Goal: Task Accomplishment & Management: Manage account settings

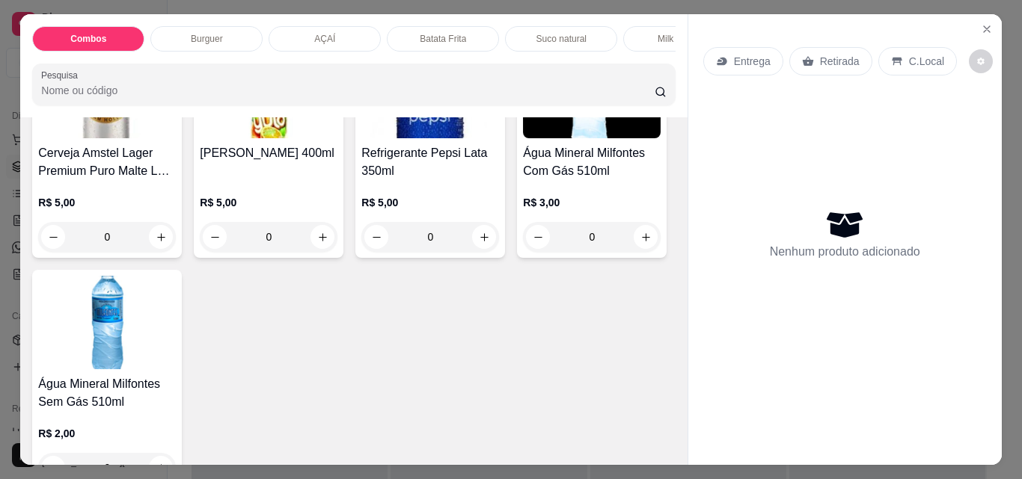
scroll to position [3291, 0]
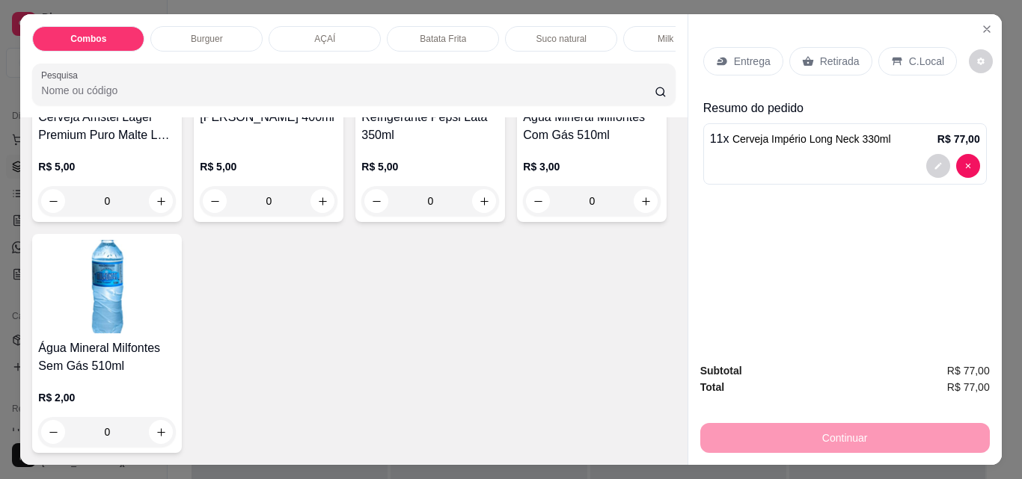
type input "13"
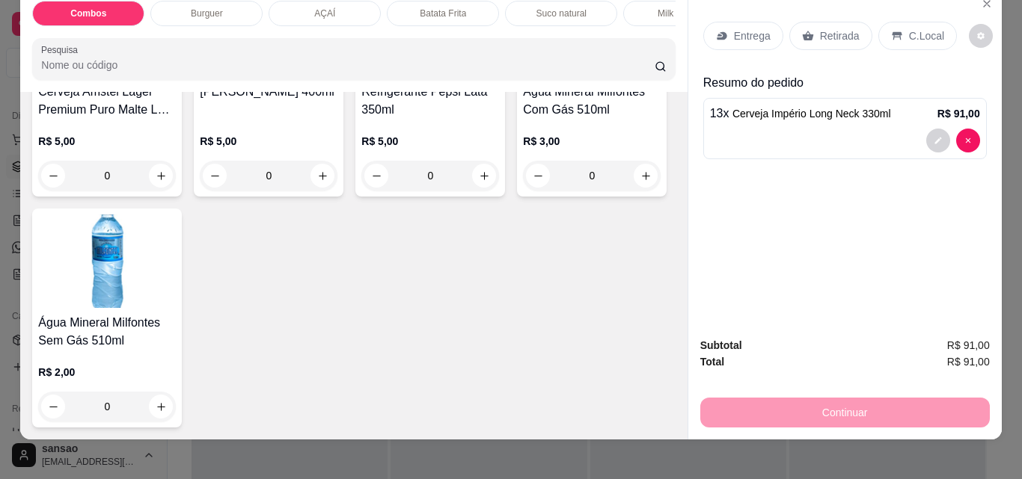
scroll to position [39, 0]
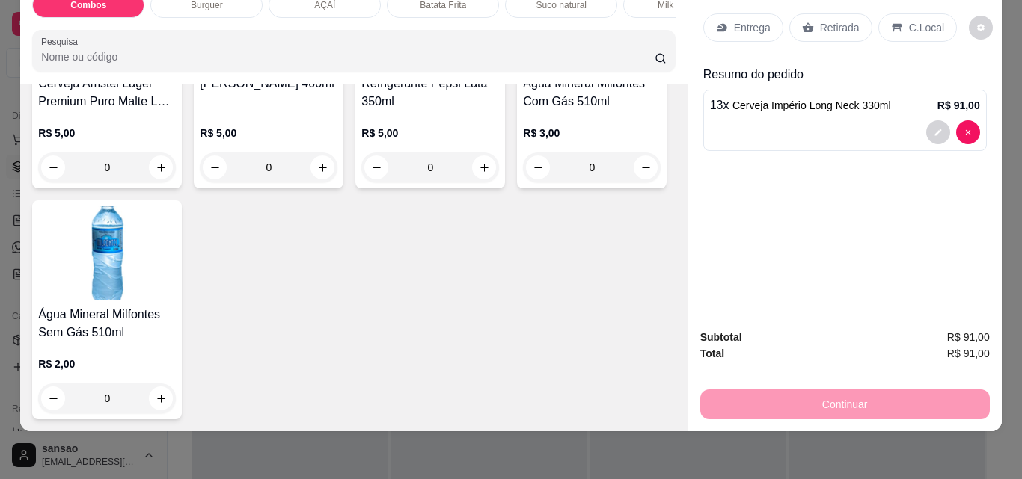
click at [829, 22] on p "Retirada" at bounding box center [840, 27] width 40 height 15
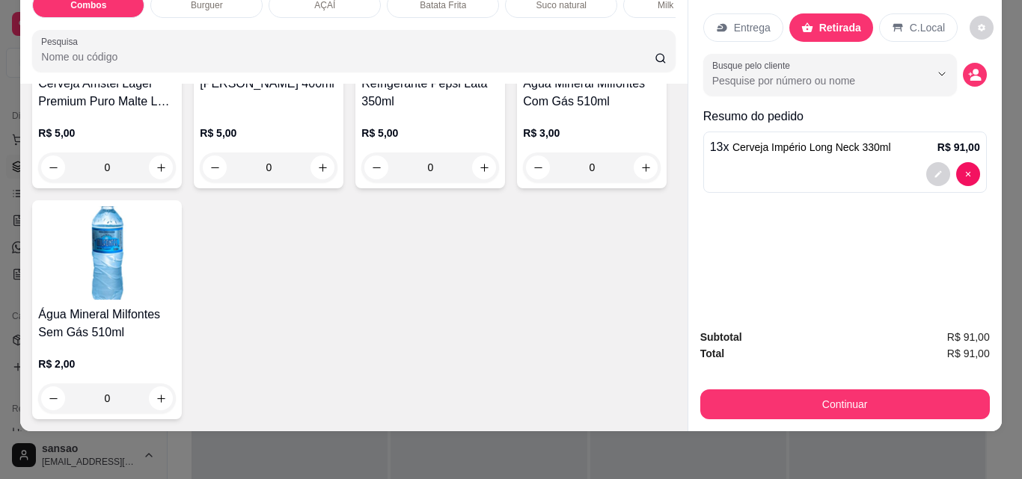
click at [897, 17] on div "C.Local" at bounding box center [918, 27] width 79 height 28
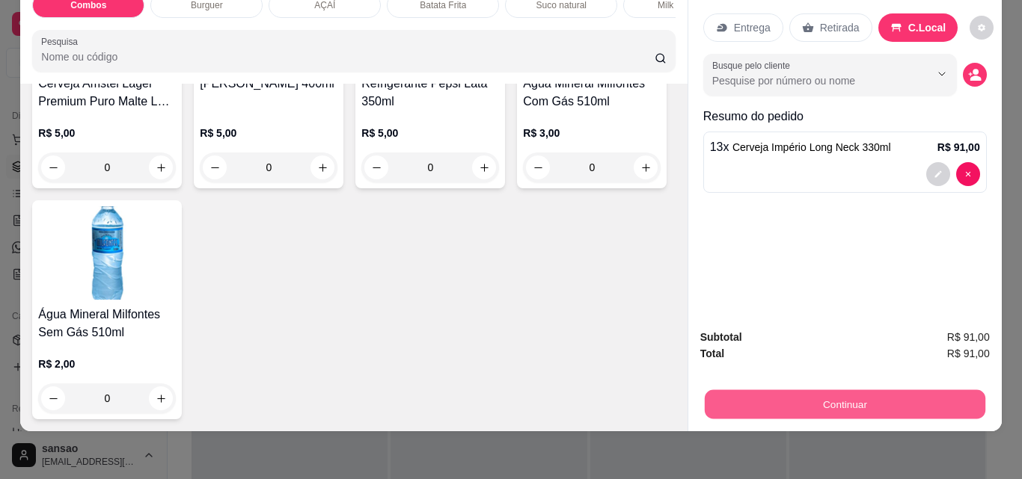
click at [833, 390] on button "Continuar" at bounding box center [844, 404] width 280 height 29
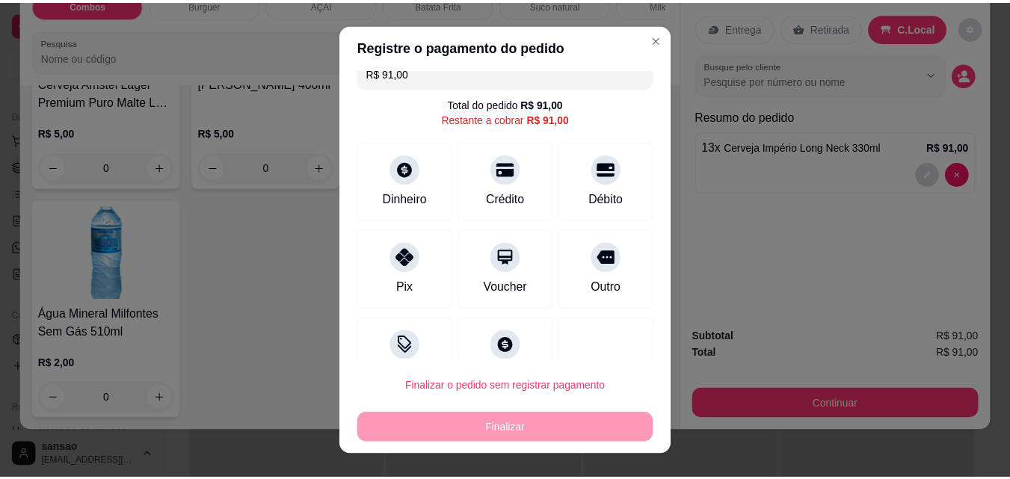
scroll to position [0, 0]
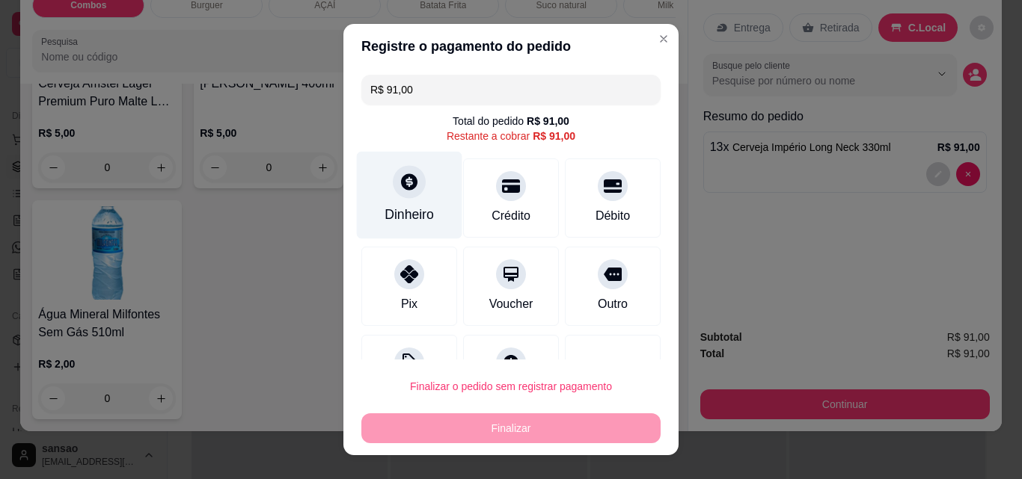
click at [382, 197] on div "Dinheiro" at bounding box center [409, 196] width 105 height 88
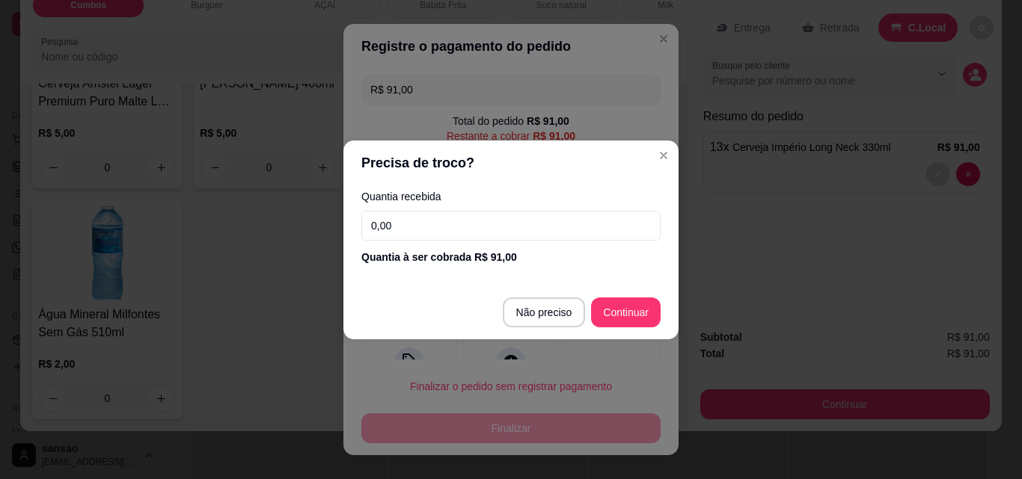
click at [458, 213] on input "0,00" at bounding box center [510, 226] width 299 height 30
type input "50,00"
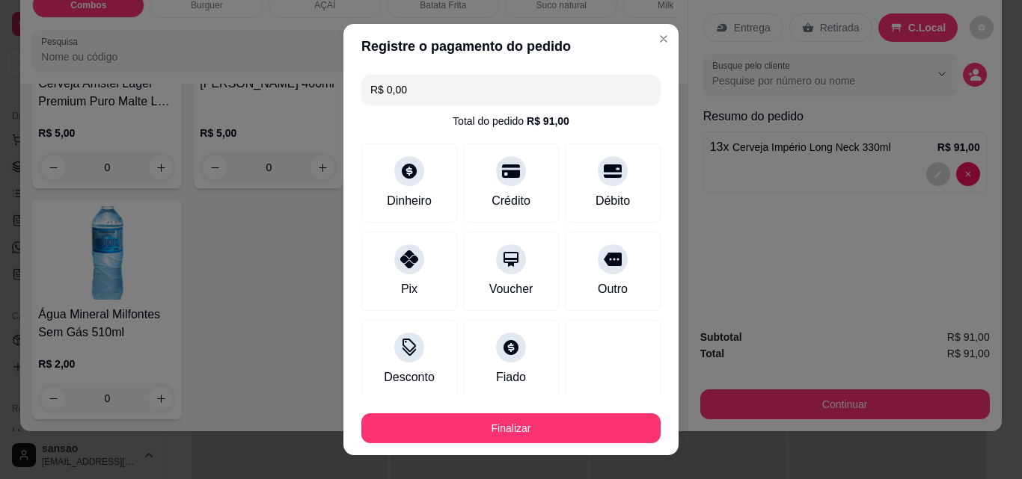
type input "R$ 0,00"
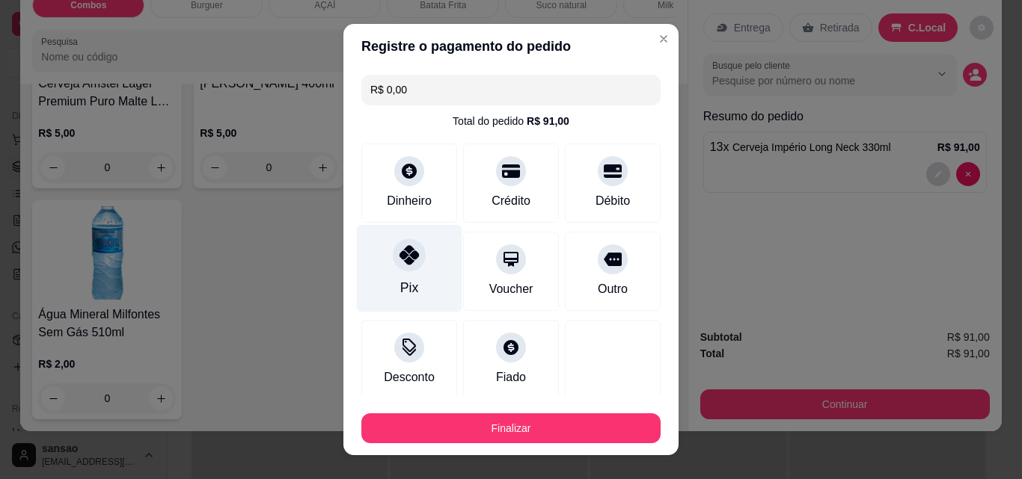
click at [403, 263] on icon at bounding box center [408, 254] width 19 height 19
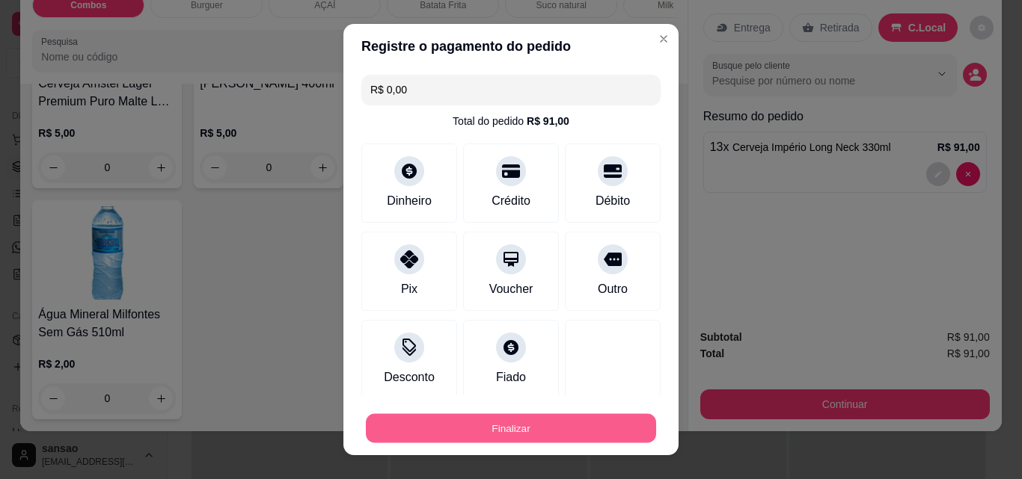
click at [537, 417] on button "Finalizar" at bounding box center [511, 428] width 290 height 29
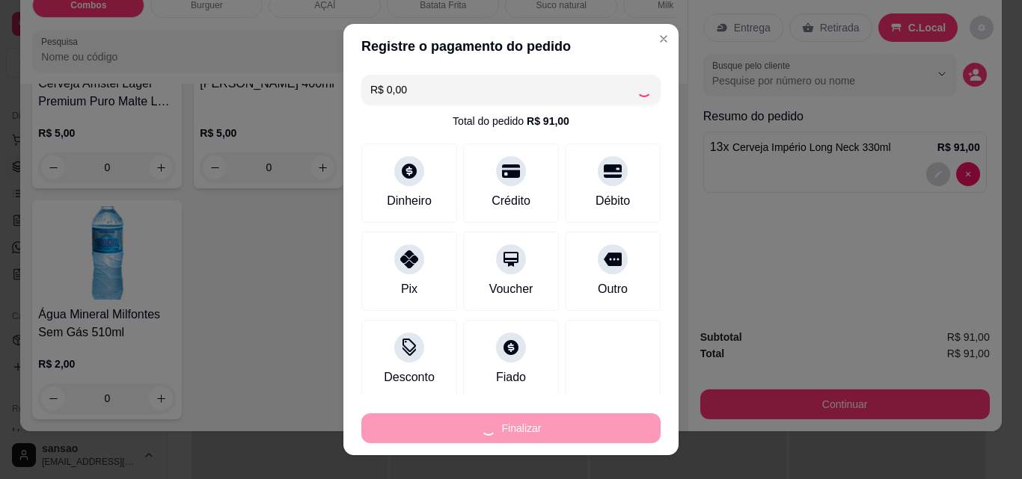
type input "0"
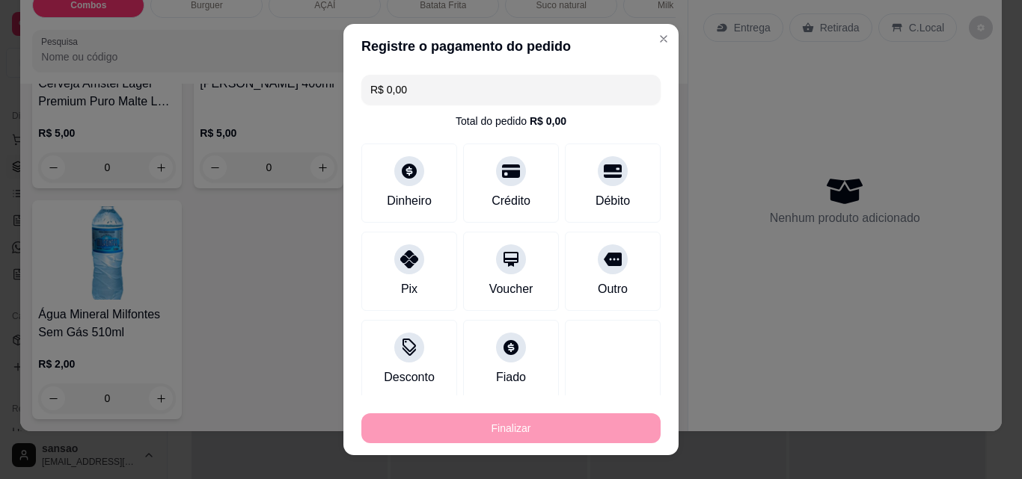
type input "-R$ 91,00"
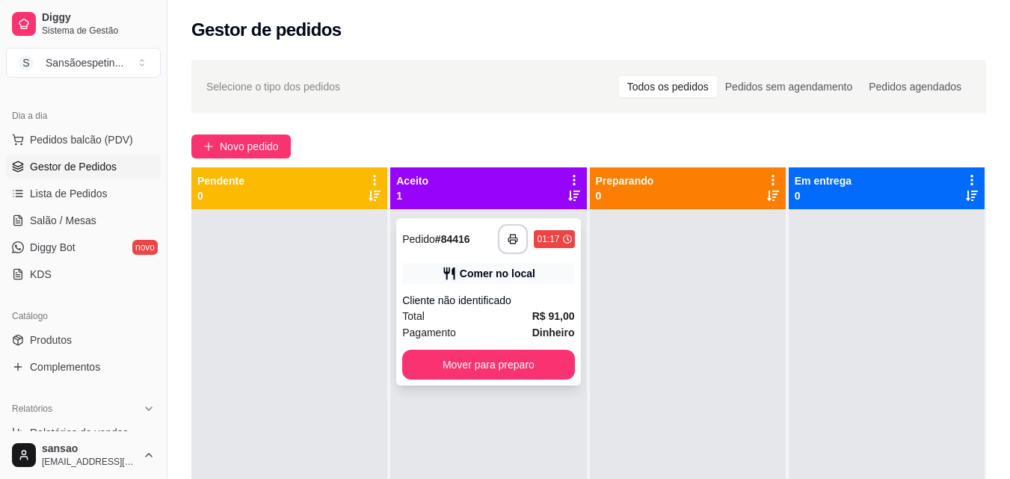
click at [519, 269] on div "Comer no local" at bounding box center [498, 273] width 76 height 15
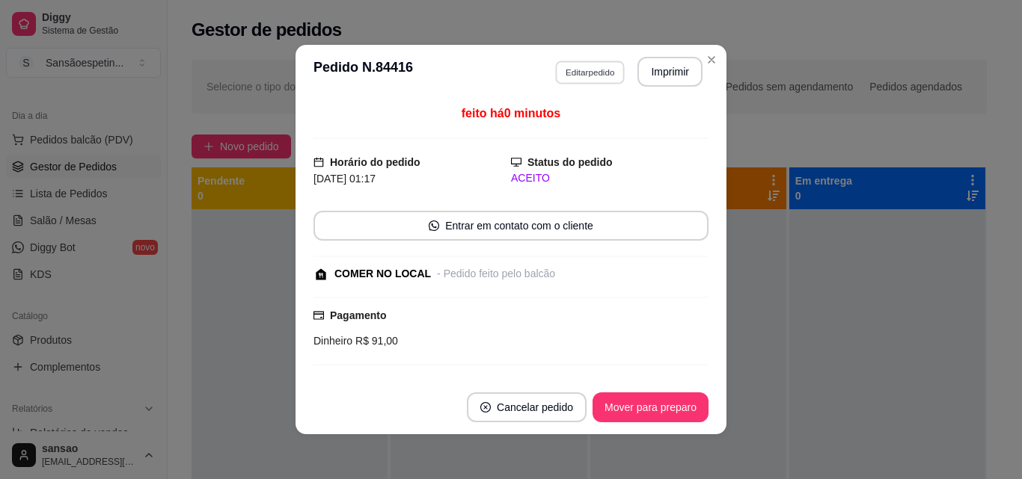
click at [589, 67] on button "Editar pedido" at bounding box center [590, 72] width 70 height 23
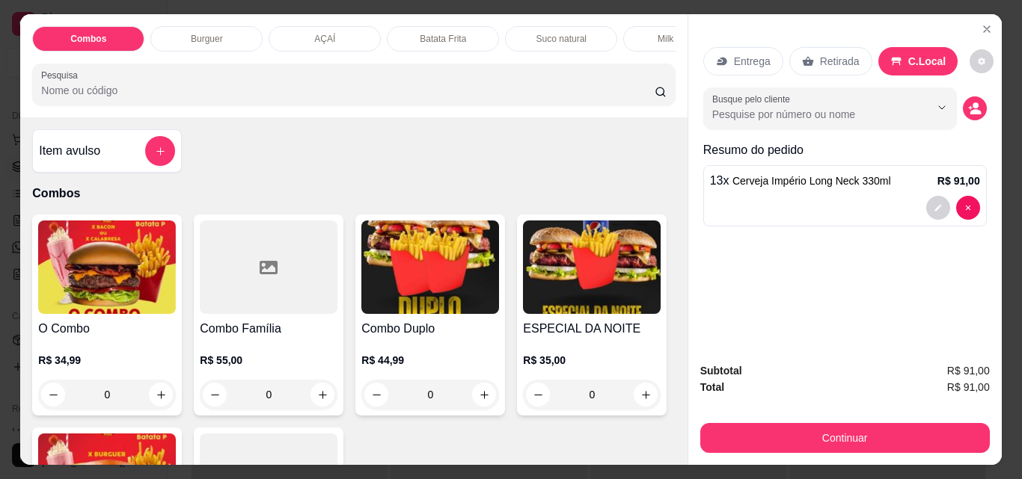
click at [847, 54] on p "Retirada" at bounding box center [840, 61] width 40 height 15
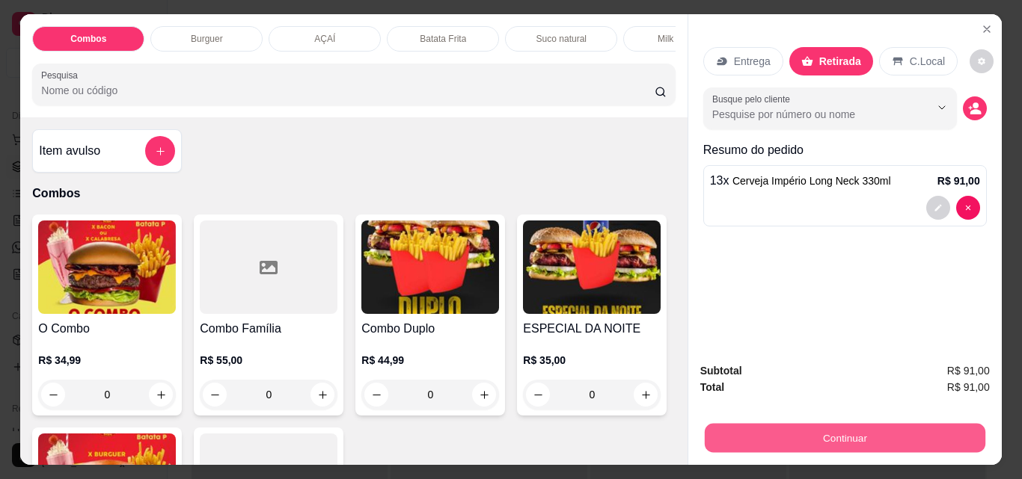
click at [890, 431] on button "Continuar" at bounding box center [844, 437] width 280 height 29
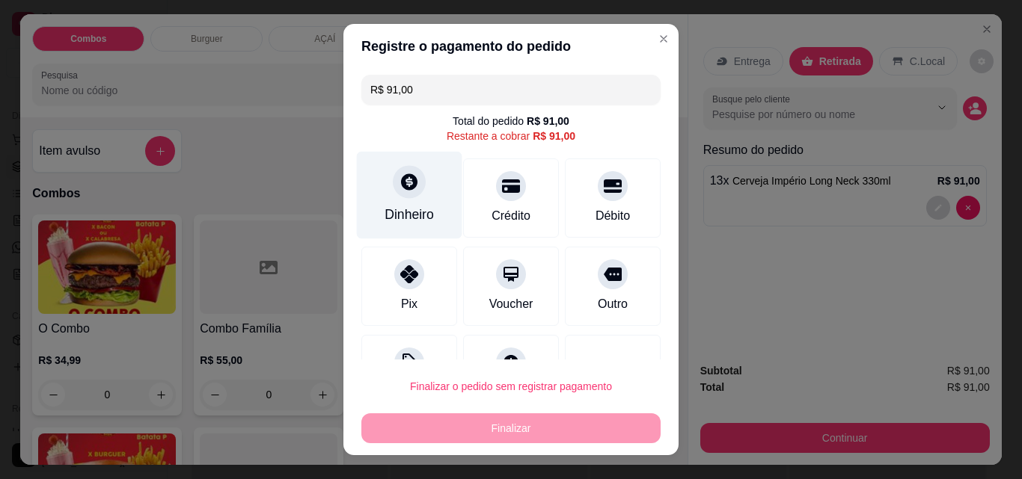
click at [401, 184] on icon at bounding box center [408, 181] width 19 height 19
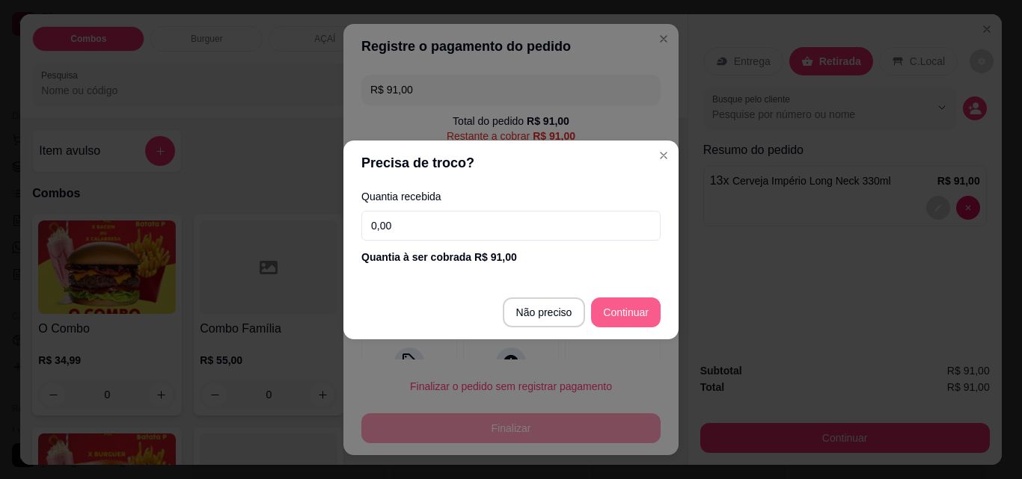
type input "R$ 0,00"
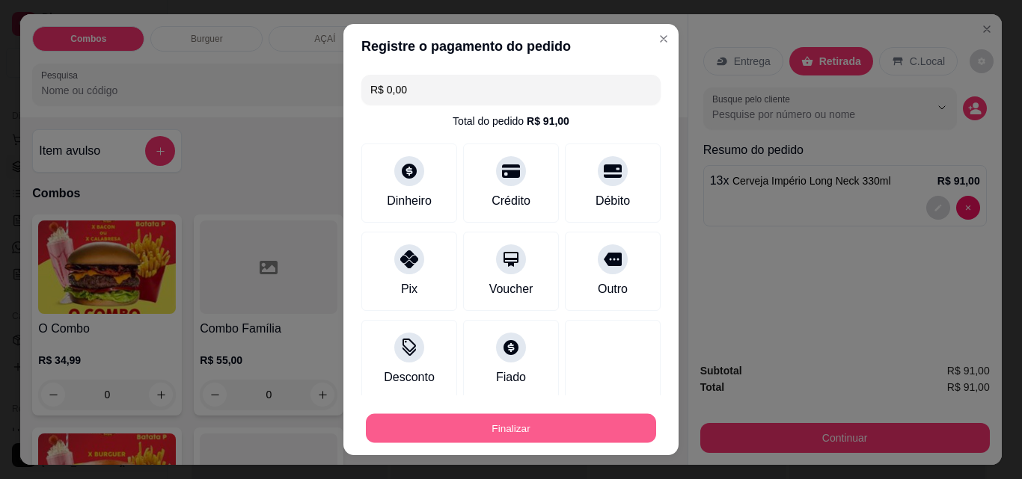
click at [590, 423] on button "Finalizar" at bounding box center [511, 428] width 290 height 29
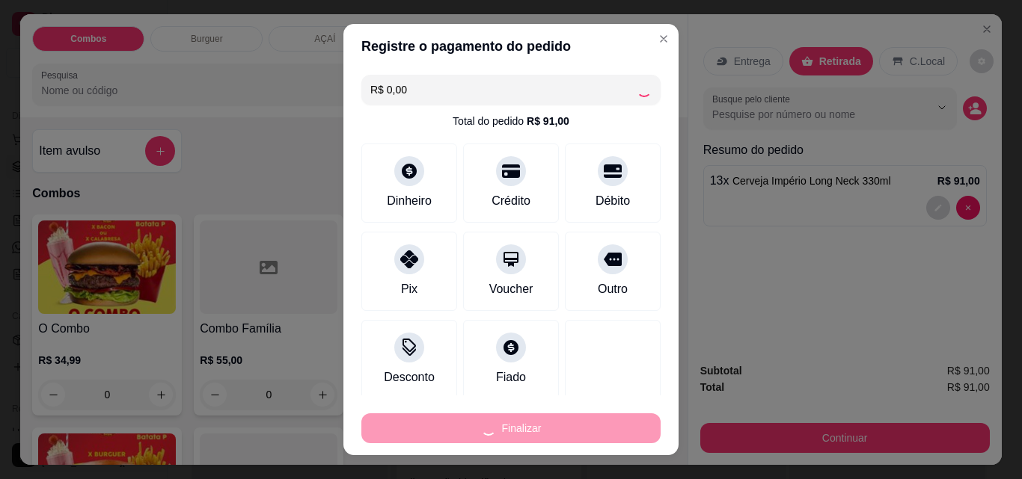
type input "0"
type input "-R$ 91,00"
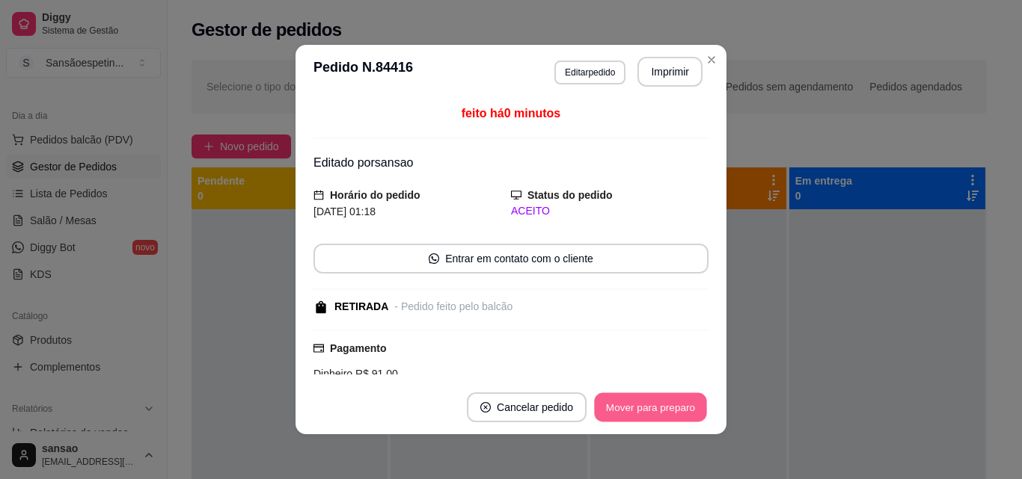
click at [649, 399] on button "Mover para preparo" at bounding box center [650, 407] width 112 height 29
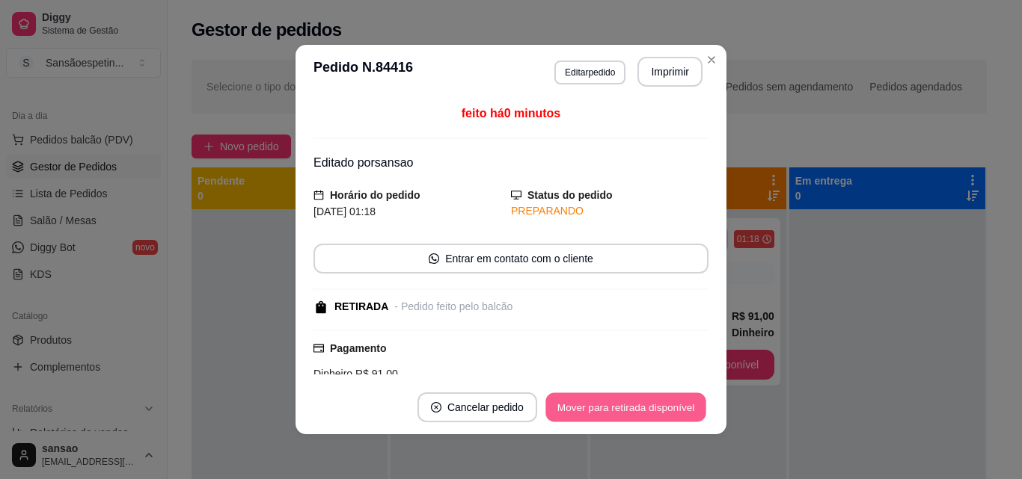
click at [649, 399] on button "Mover para retirada disponível" at bounding box center [625, 407] width 160 height 29
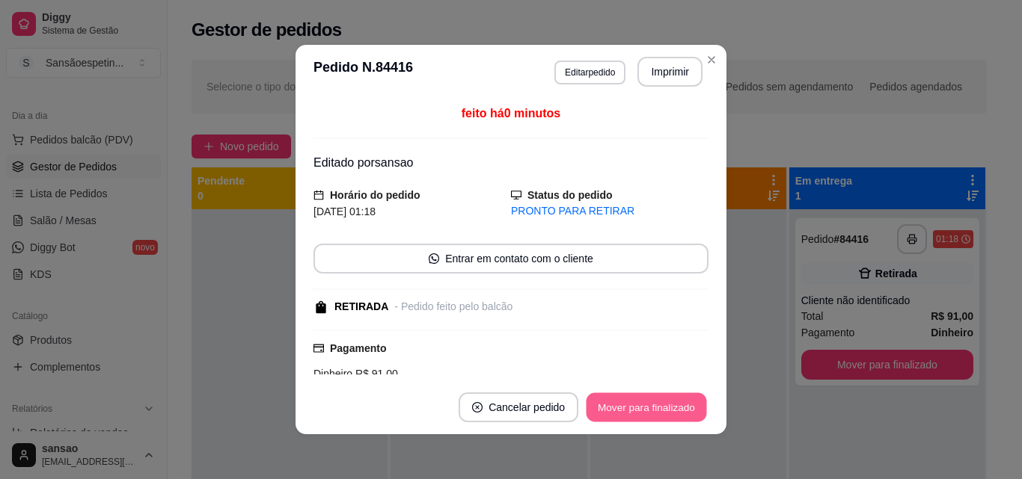
click at [649, 399] on button "Mover para finalizado" at bounding box center [646, 407] width 120 height 29
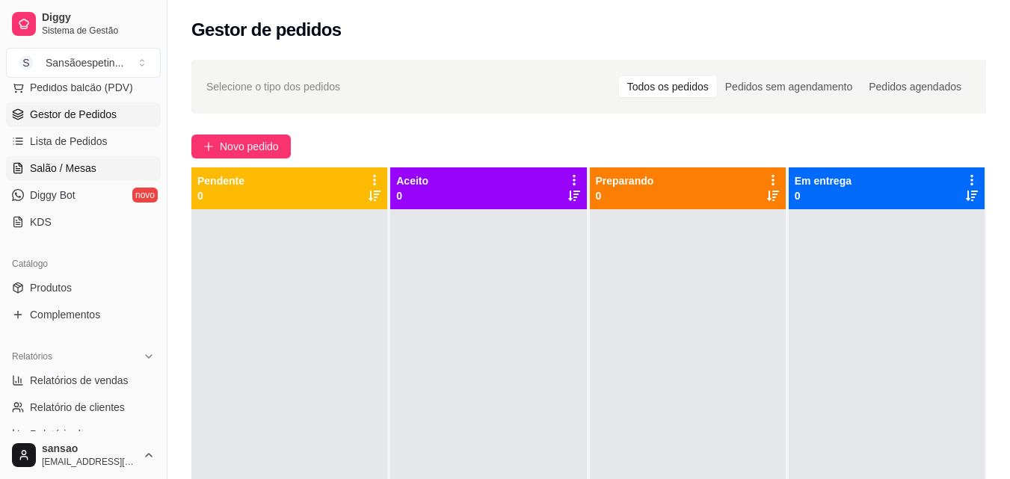
scroll to position [224, 0]
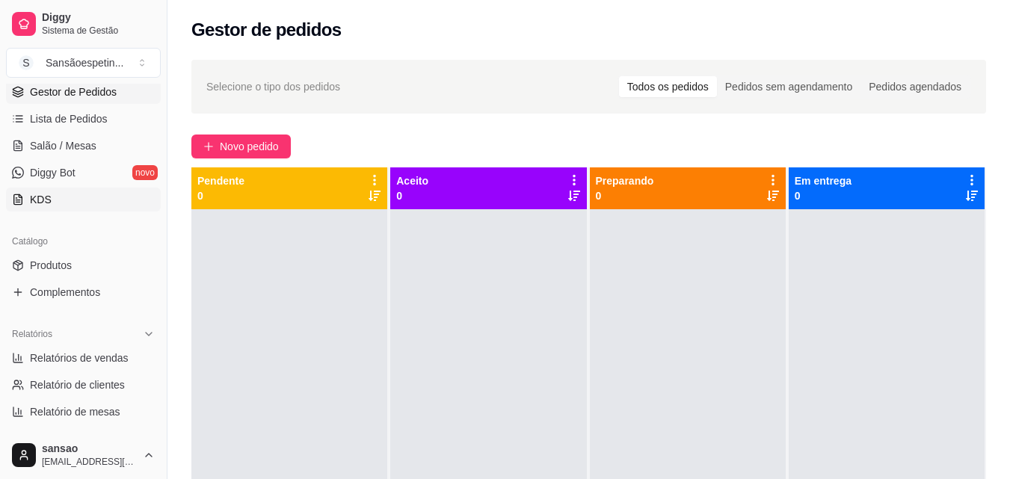
click at [55, 205] on link "KDS" at bounding box center [83, 200] width 155 height 24
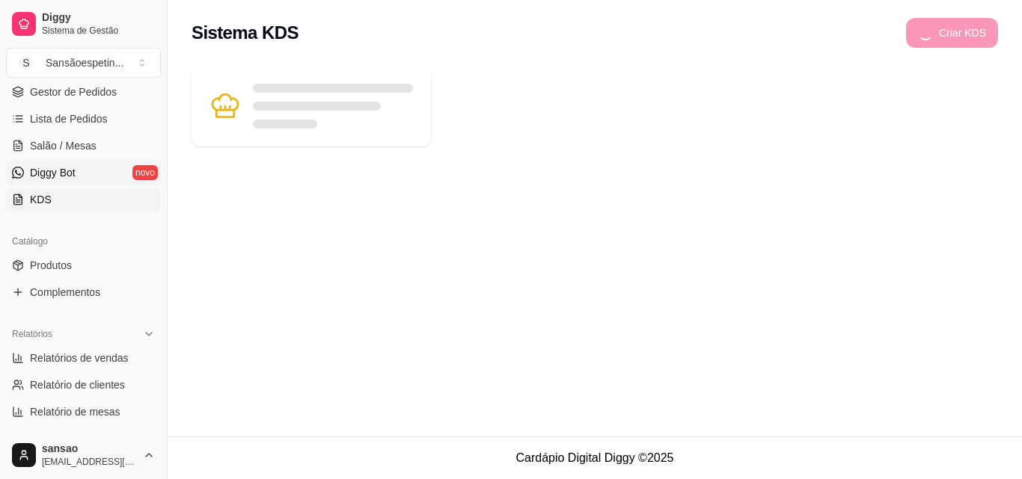
click at [111, 165] on link "Diggy Bot novo" at bounding box center [83, 173] width 155 height 24
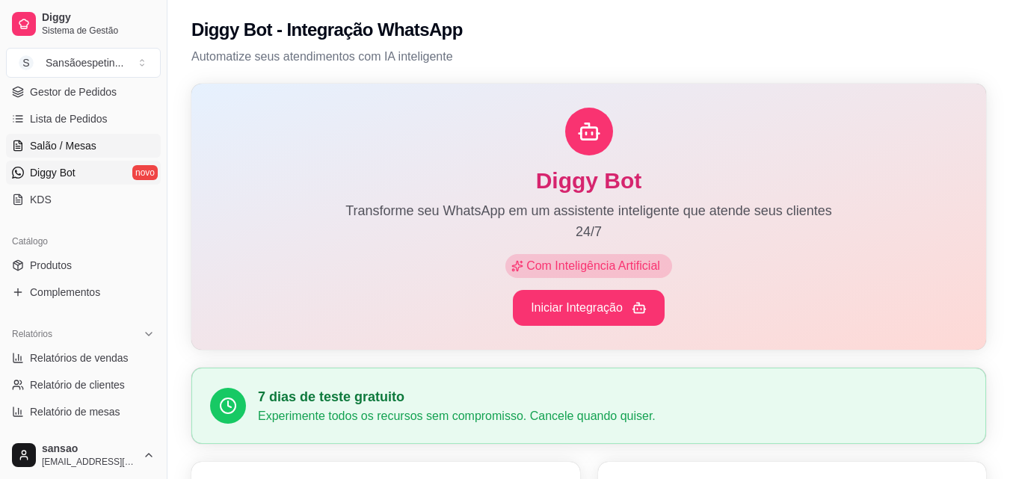
click at [85, 146] on span "Salão / Mesas" at bounding box center [63, 145] width 67 height 15
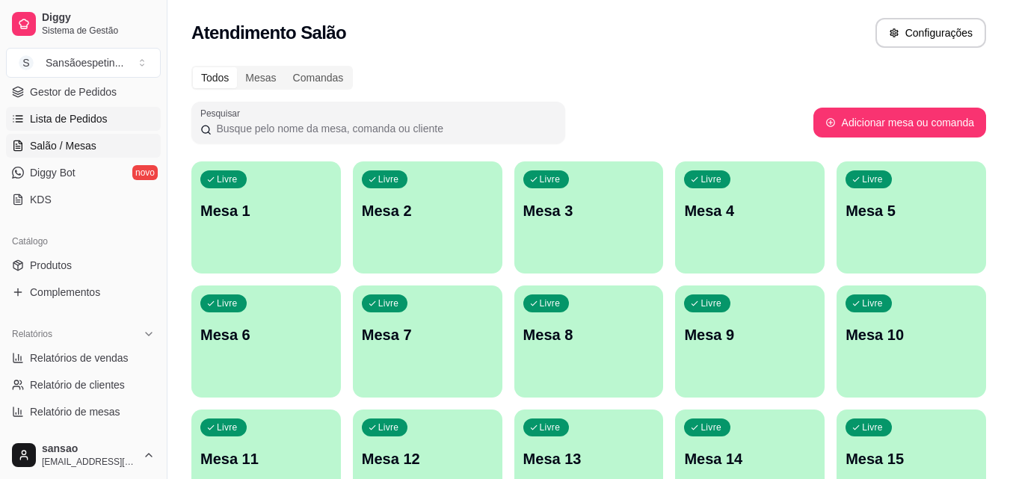
click at [85, 117] on span "Lista de Pedidos" at bounding box center [69, 118] width 78 height 15
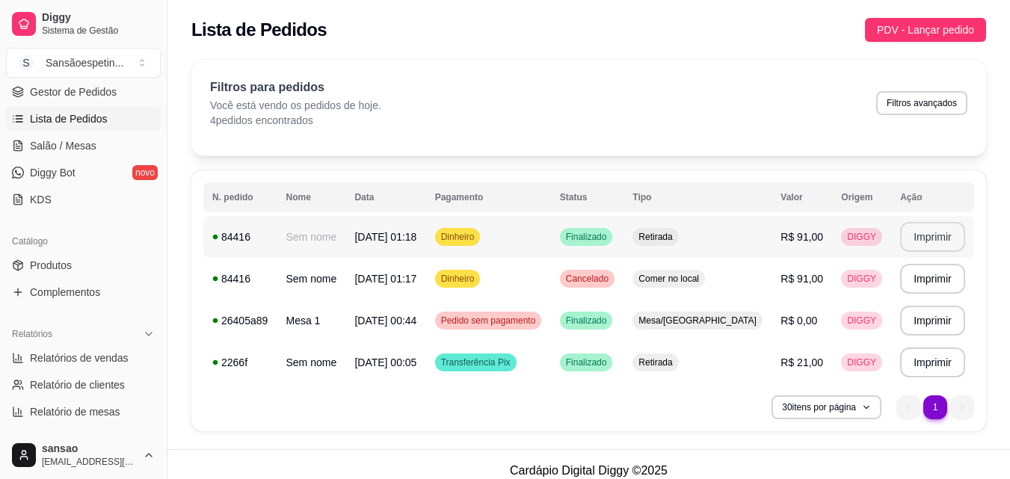
click at [950, 231] on button "Imprimir" at bounding box center [932, 237] width 65 height 30
click at [90, 95] on span "Gestor de Pedidos" at bounding box center [73, 92] width 87 height 15
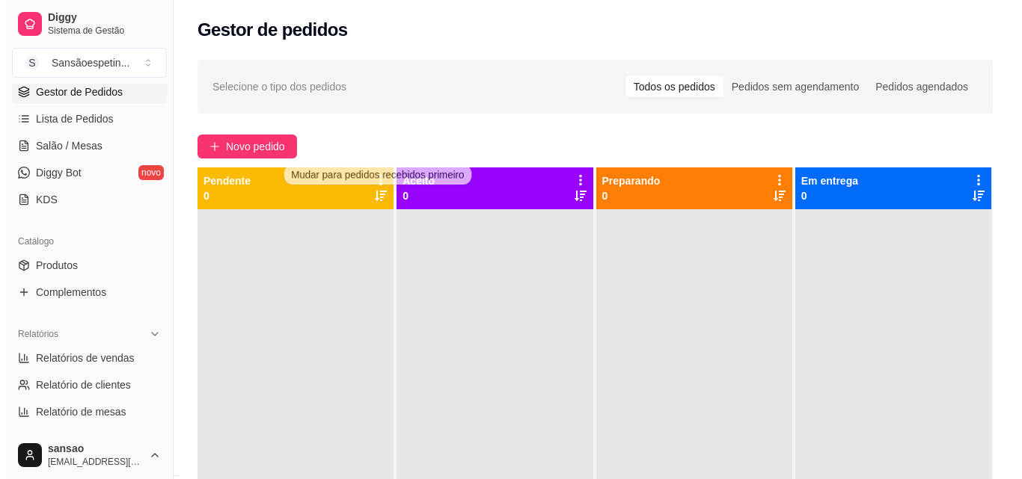
scroll to position [42, 0]
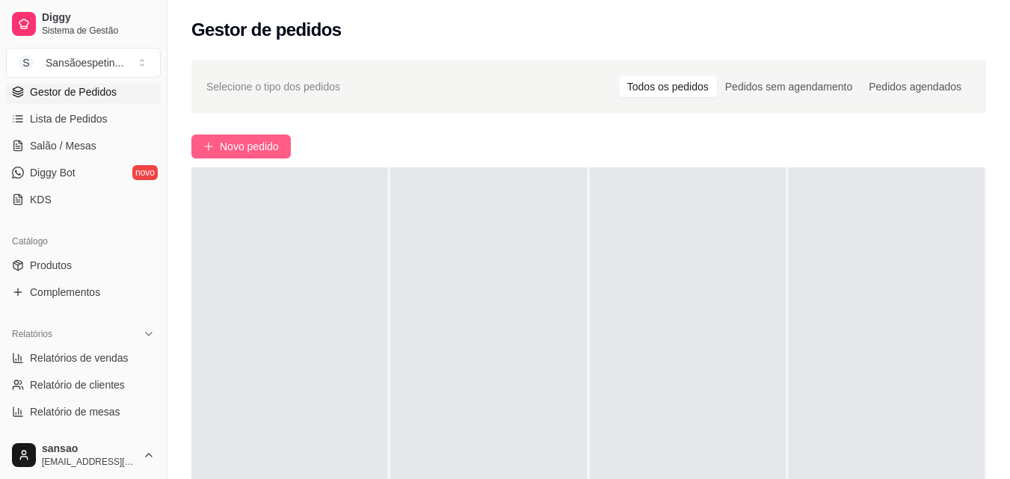
click at [276, 146] on span "Novo pedido" at bounding box center [249, 146] width 59 height 16
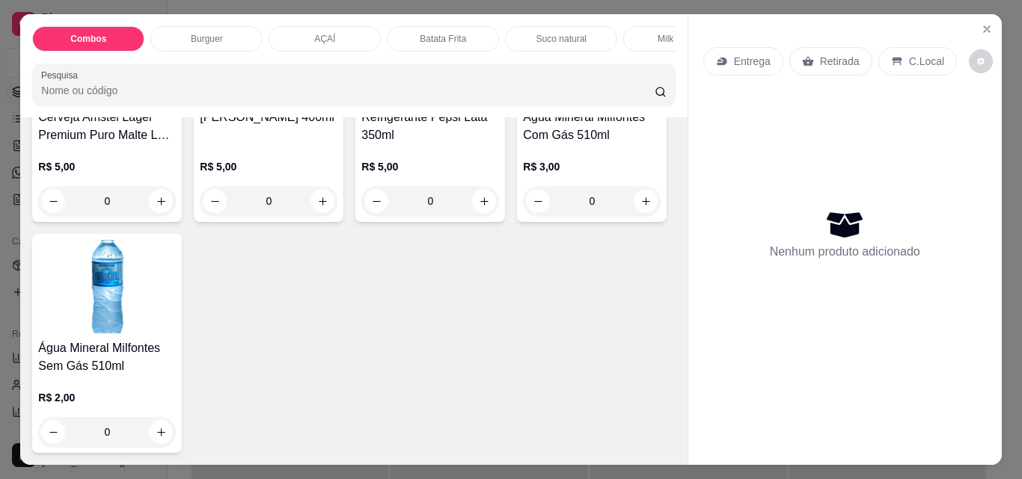
scroll to position [3515, 0]
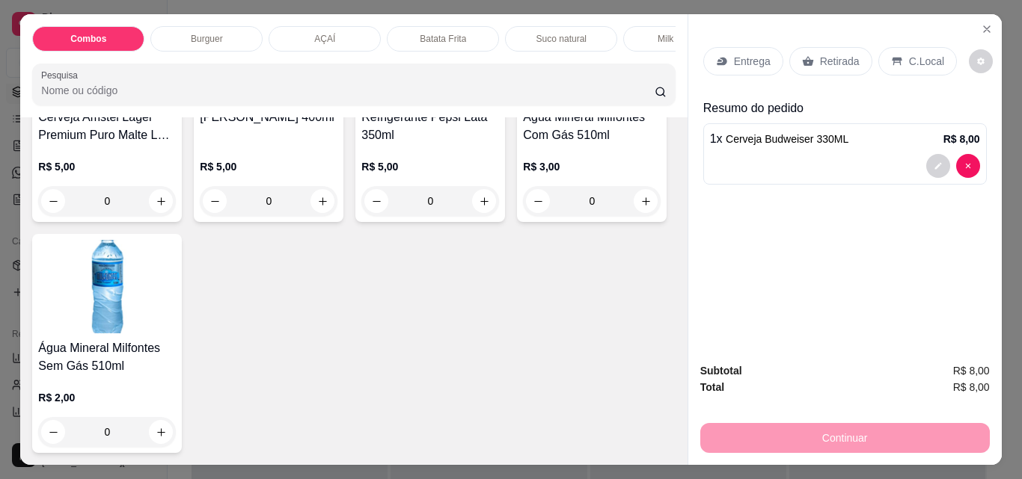
type input "3"
click at [167, 207] on icon "increase-product-quantity" at bounding box center [161, 201] width 11 height 11
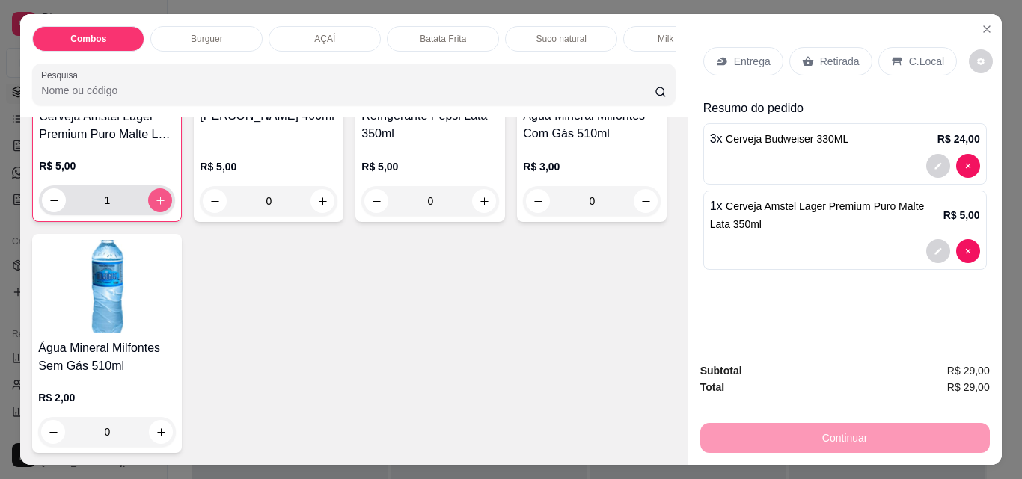
click at [166, 206] on icon "increase-product-quantity" at bounding box center [160, 200] width 11 height 11
type input "4"
click at [829, 58] on p "Retirada" at bounding box center [840, 61] width 40 height 15
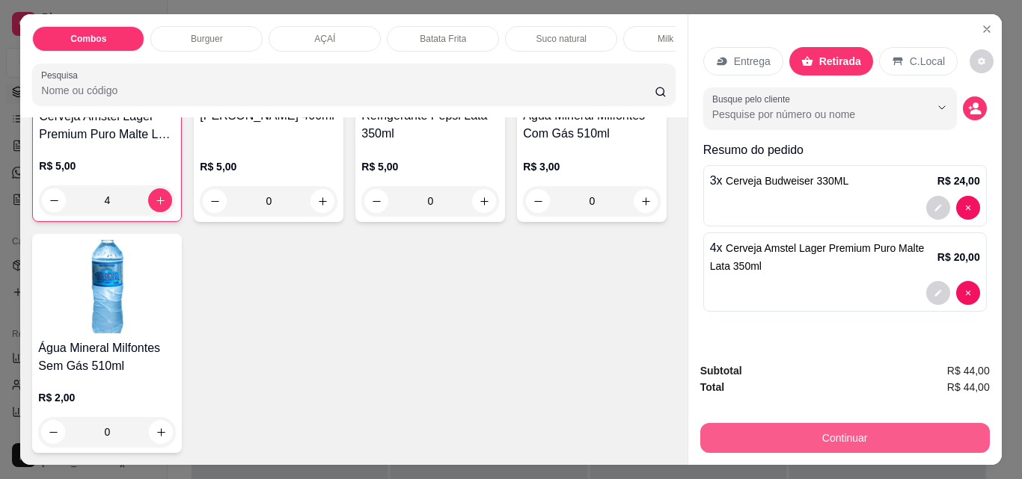
click at [850, 438] on button "Continuar" at bounding box center [844, 438] width 289 height 30
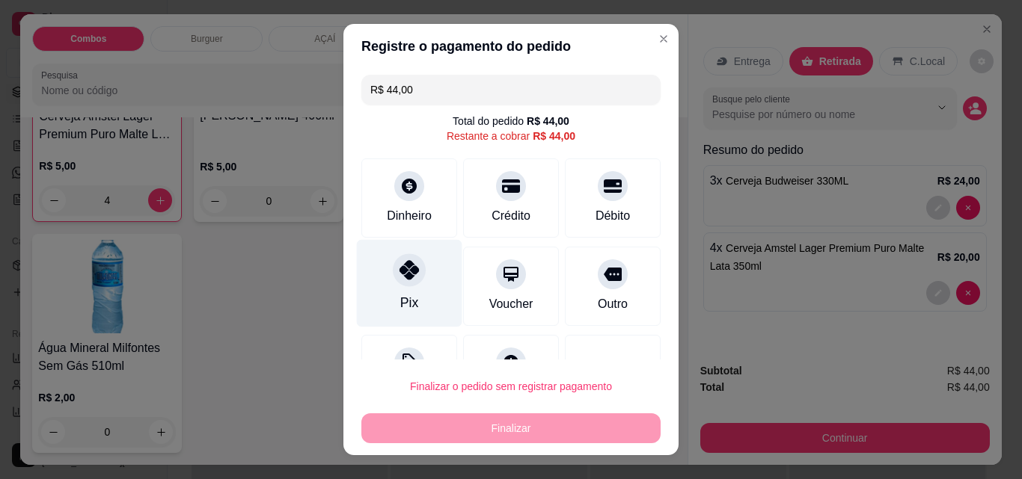
click at [409, 283] on div at bounding box center [409, 270] width 33 height 33
type input "R$ 0,00"
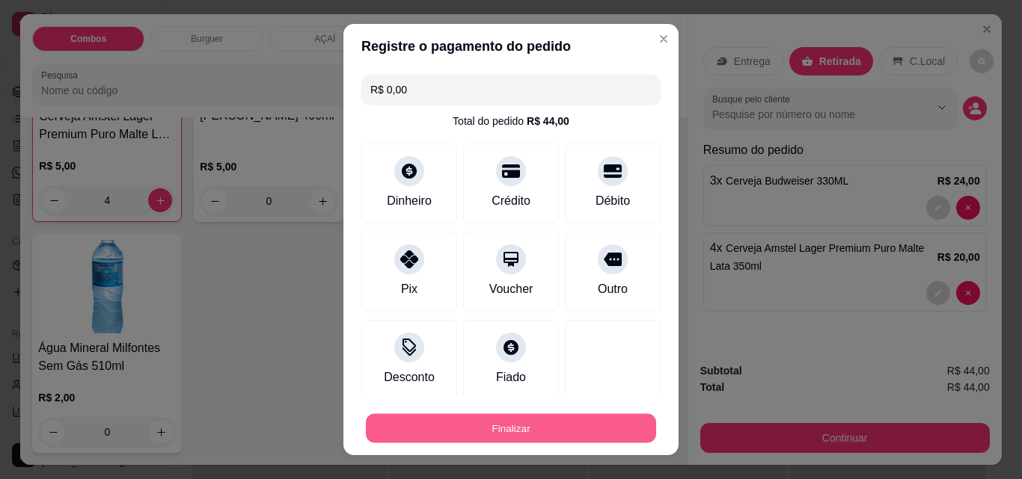
click at [531, 438] on button "Finalizar" at bounding box center [511, 428] width 290 height 29
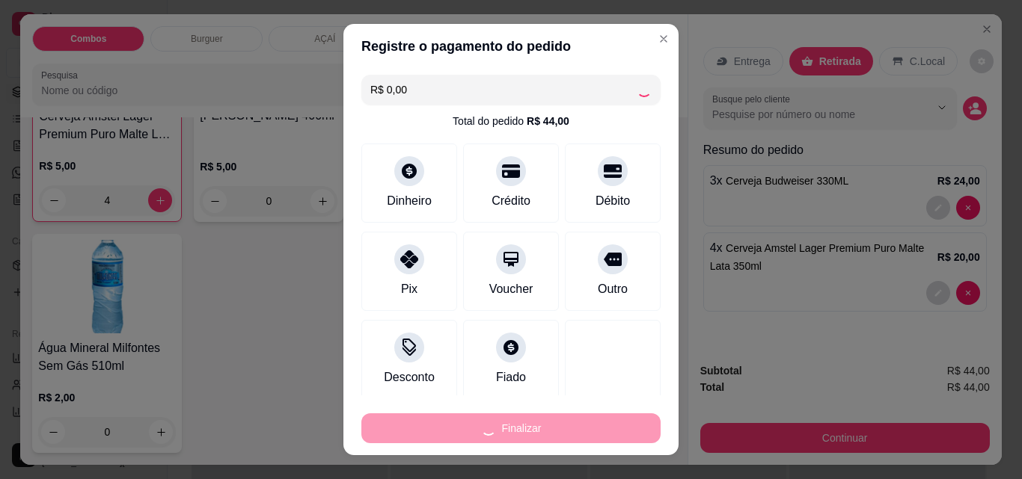
type input "0"
type input "-R$ 44,00"
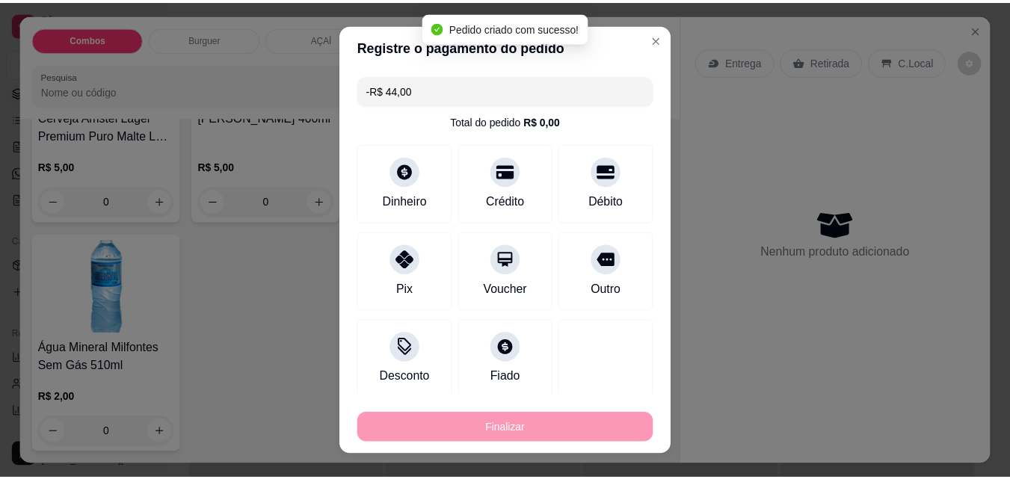
scroll to position [3813, 0]
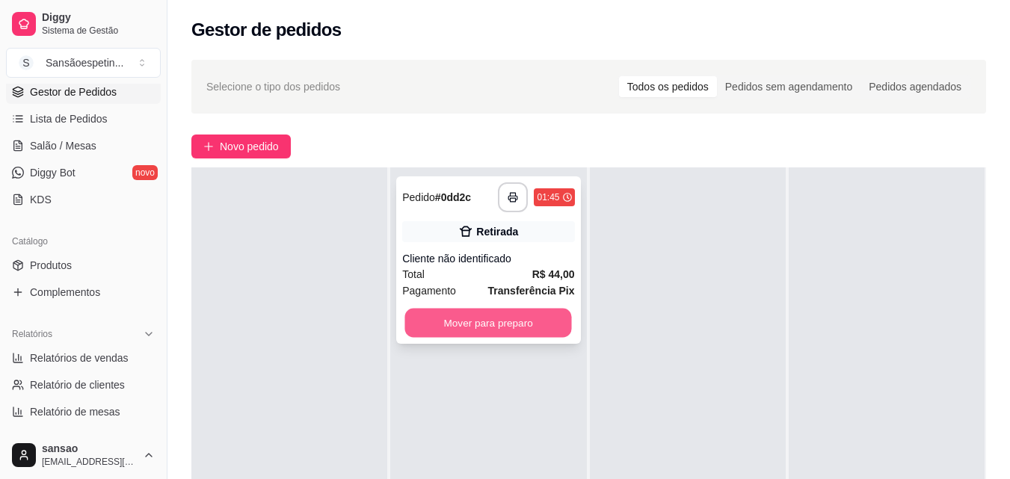
click at [542, 326] on button "Mover para preparo" at bounding box center [488, 323] width 167 height 29
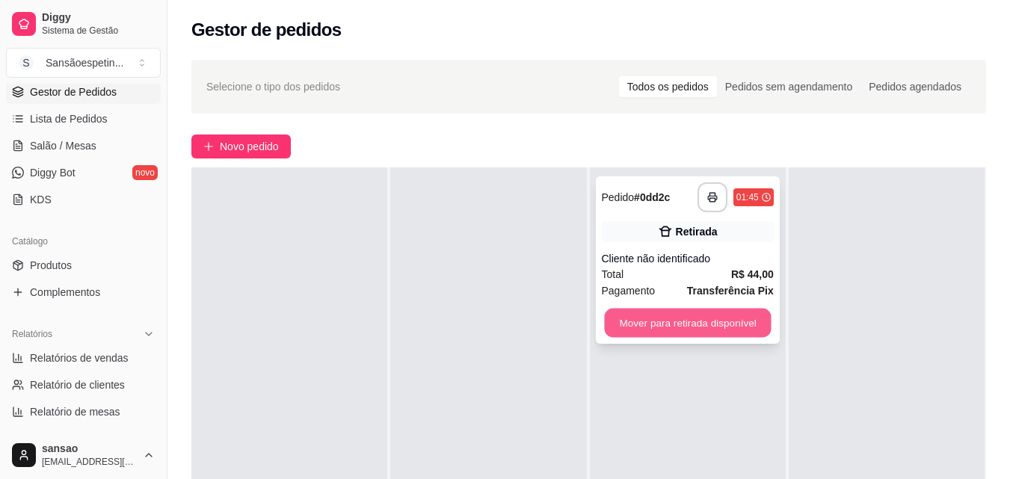
click at [643, 325] on button "Mover para retirada disponível" at bounding box center [687, 323] width 167 height 29
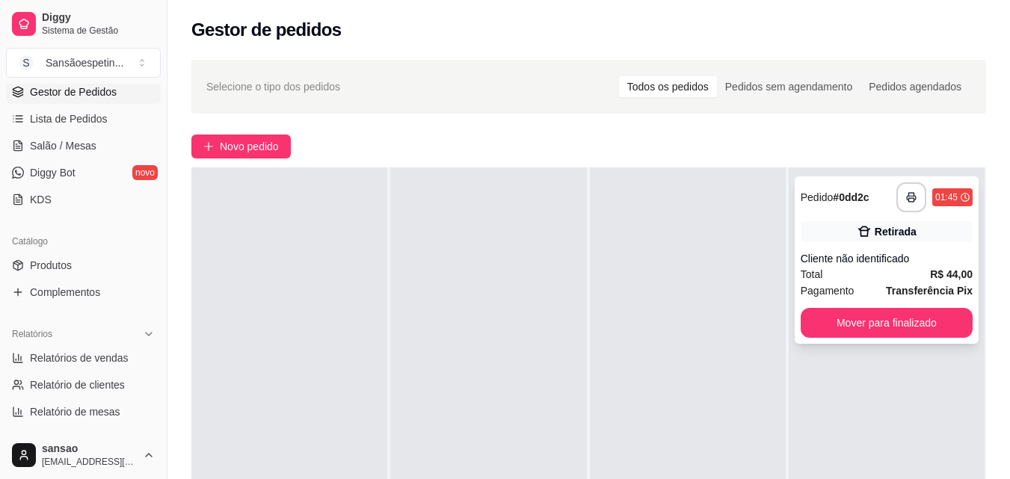
click at [961, 199] on icon at bounding box center [965, 197] width 9 height 9
